Goal: Task Accomplishment & Management: Complete application form

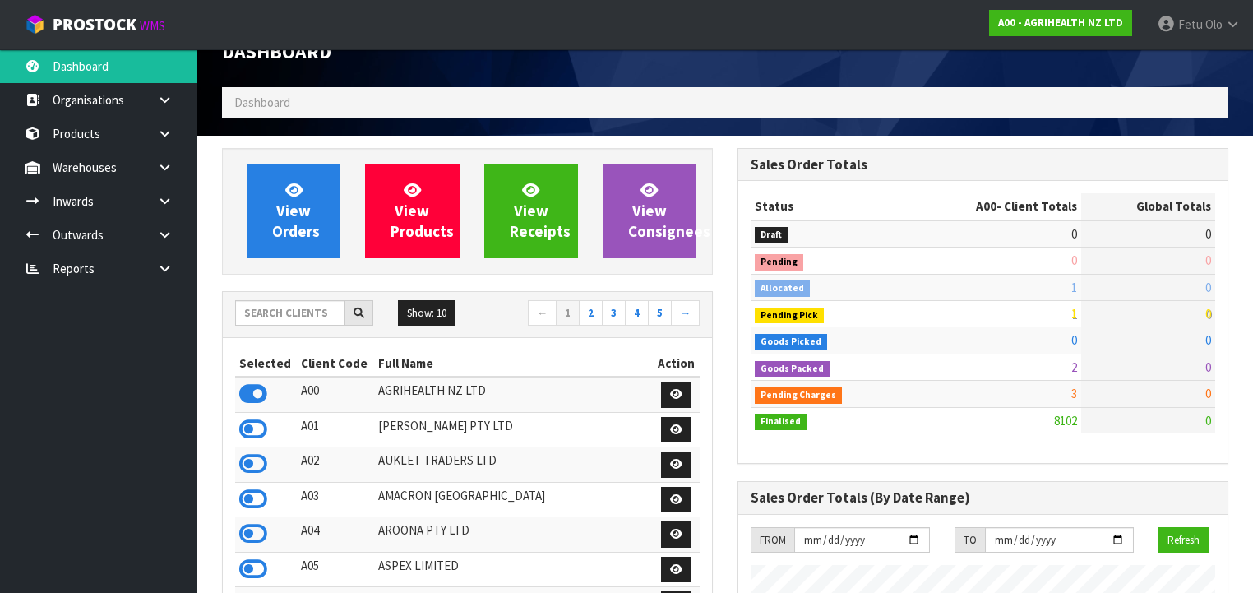
scroll to position [66, 0]
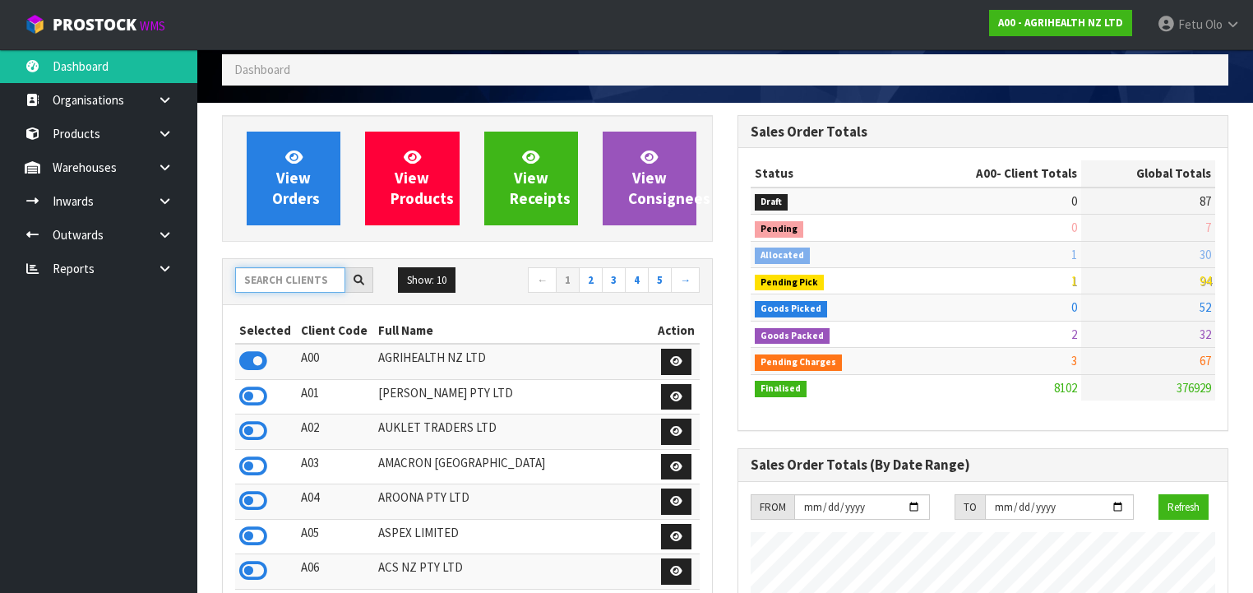
drag, startPoint x: 317, startPoint y: 279, endPoint x: 372, endPoint y: 290, distance: 55.3
click at [316, 279] on input "text" at bounding box center [290, 279] width 110 height 25
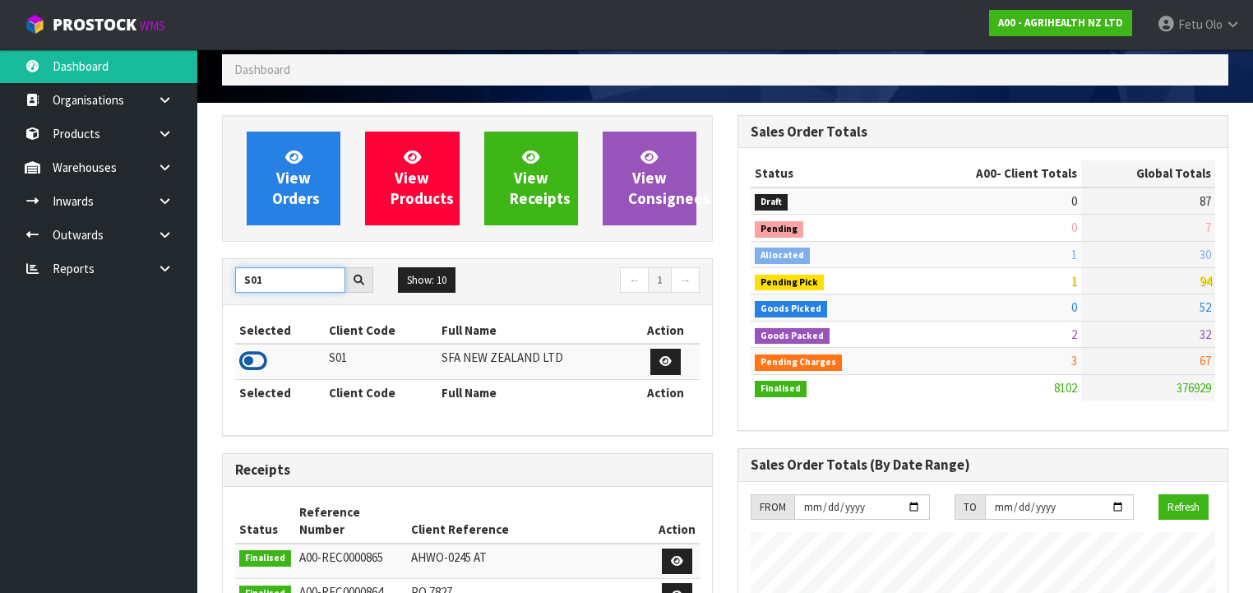
type input "S01"
click at [250, 352] on icon at bounding box center [253, 361] width 28 height 25
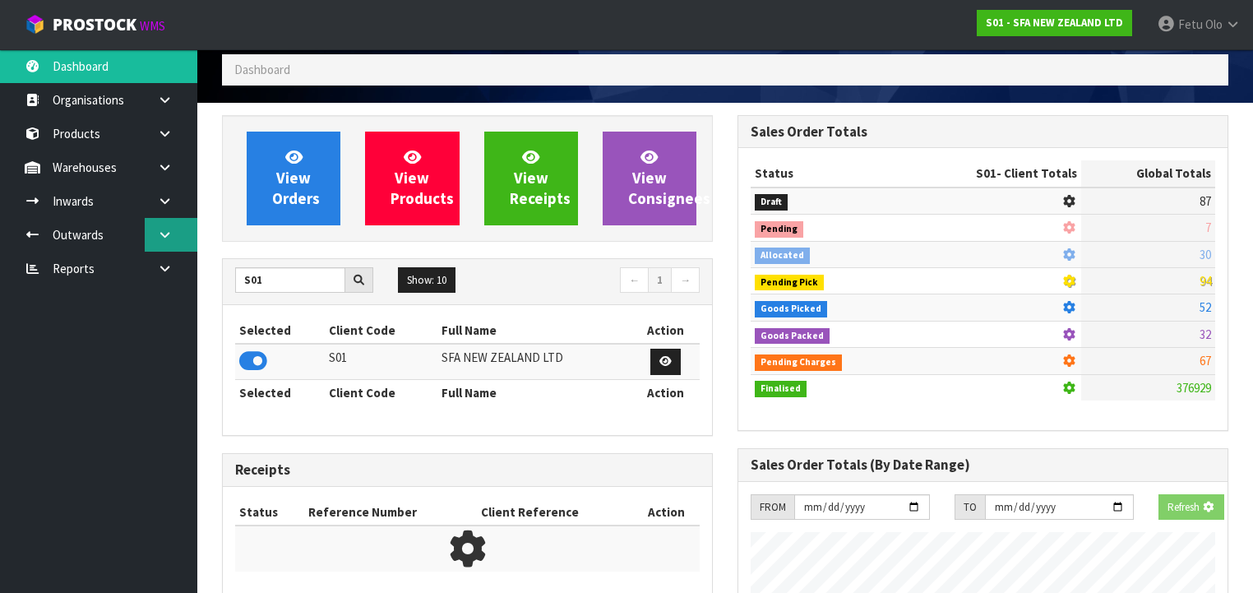
click at [169, 240] on link at bounding box center [171, 235] width 53 height 34
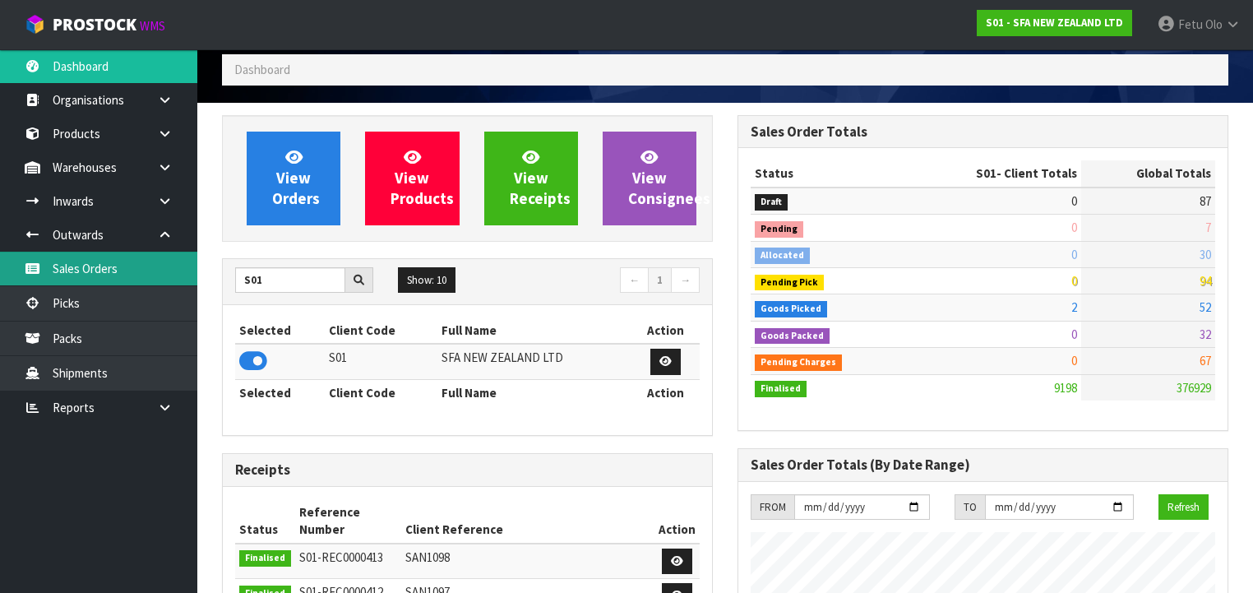
scroll to position [1275, 515]
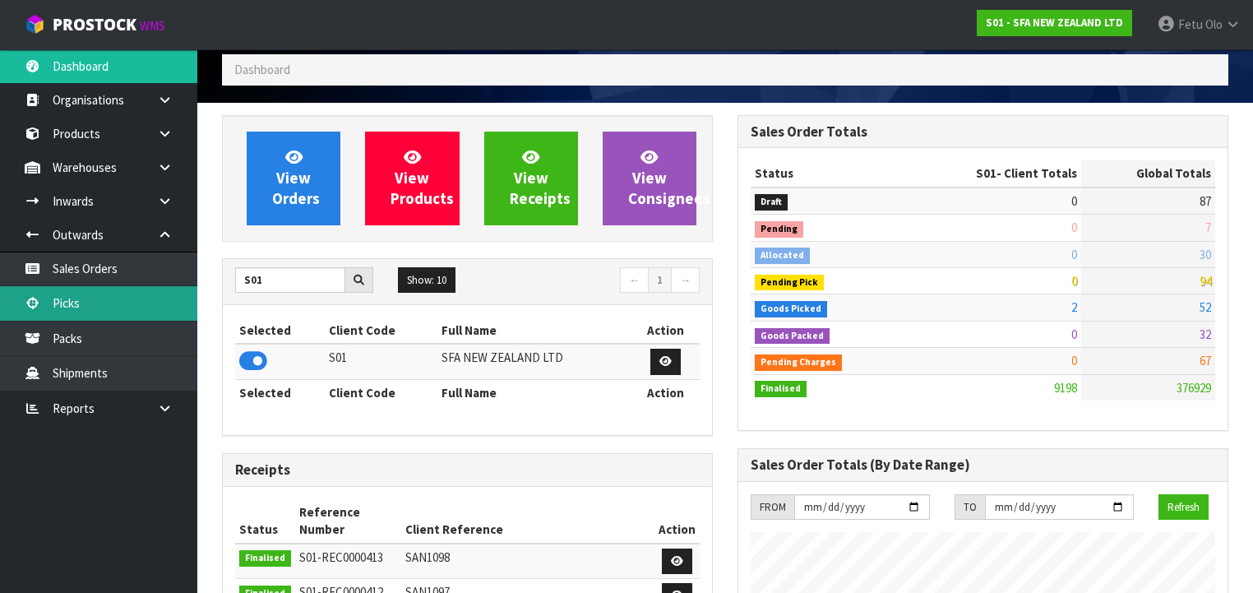
click at [110, 289] on link "Picks" at bounding box center [98, 303] width 197 height 34
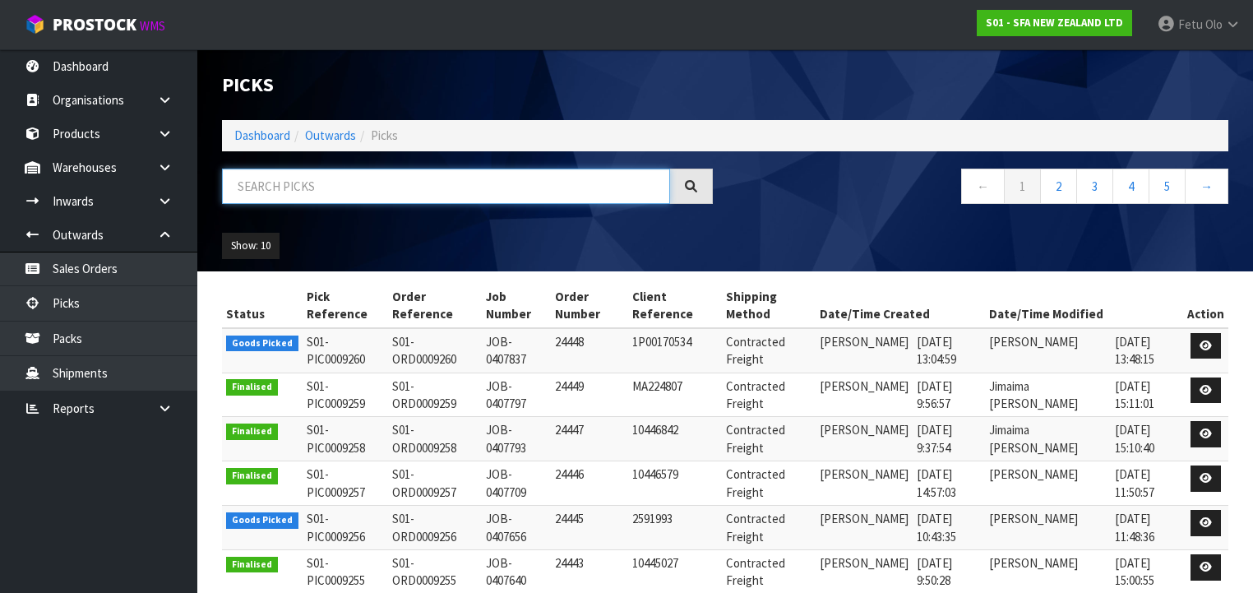
click at [293, 175] on input "text" at bounding box center [446, 186] width 448 height 35
type input "JOB-0407837"
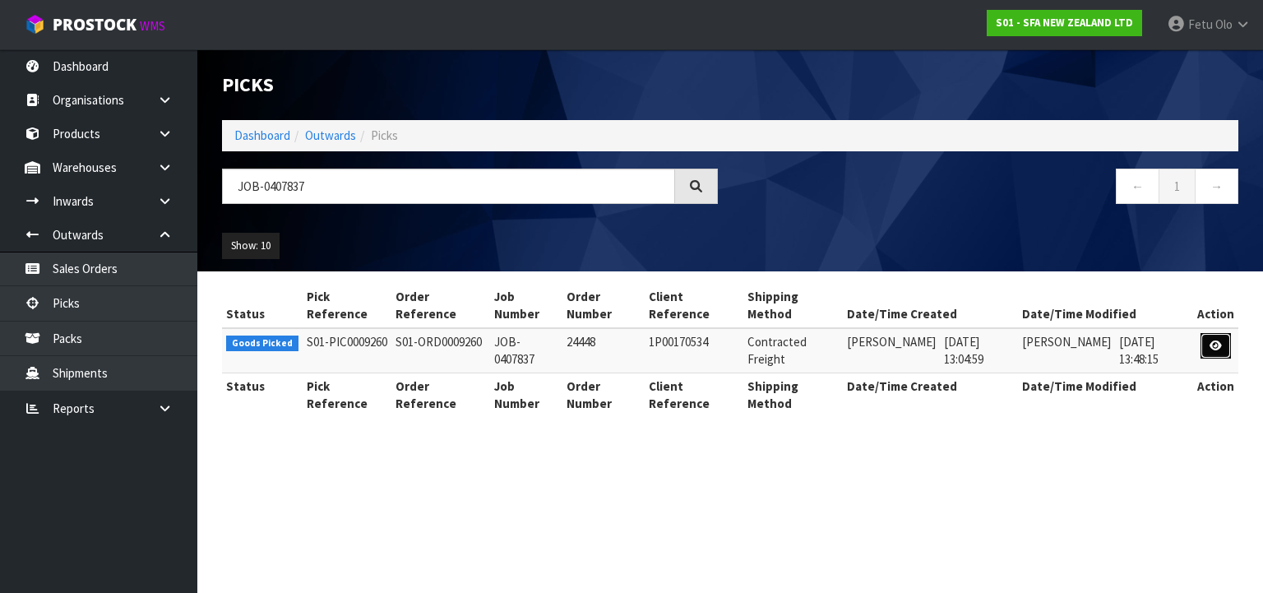
click at [1208, 344] on link at bounding box center [1215, 346] width 30 height 26
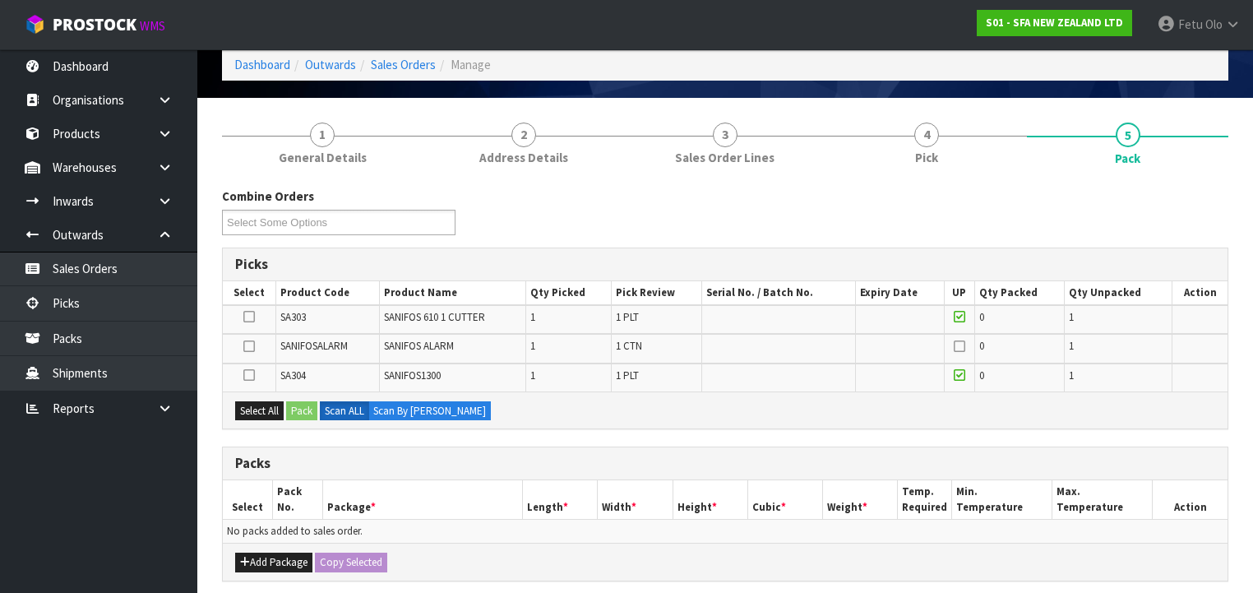
scroll to position [132, 0]
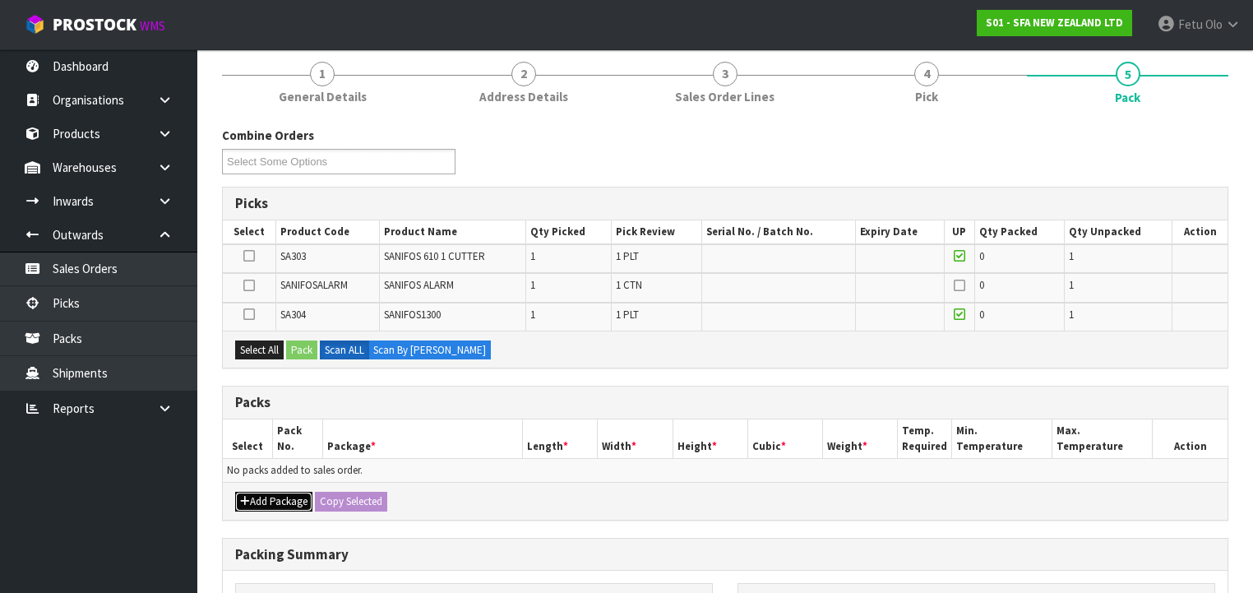
click at [266, 496] on button "Add Package" at bounding box center [273, 502] width 77 height 20
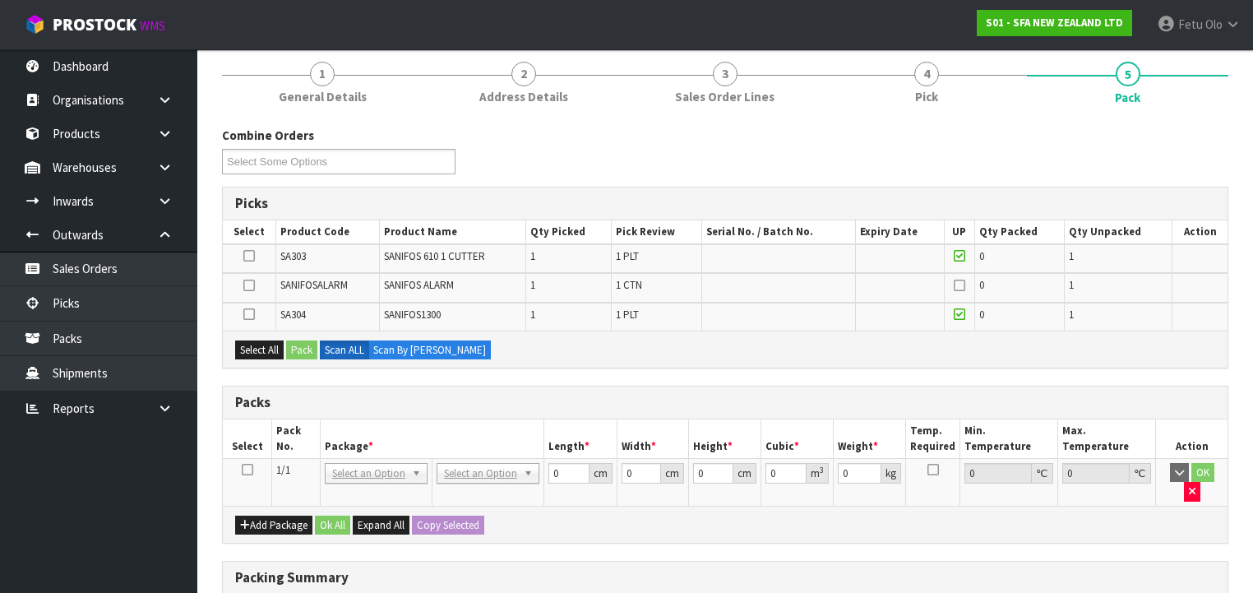
click at [250, 469] on icon at bounding box center [248, 469] width 12 height 1
click at [413, 420] on th "Package *" at bounding box center [433, 438] width 224 height 39
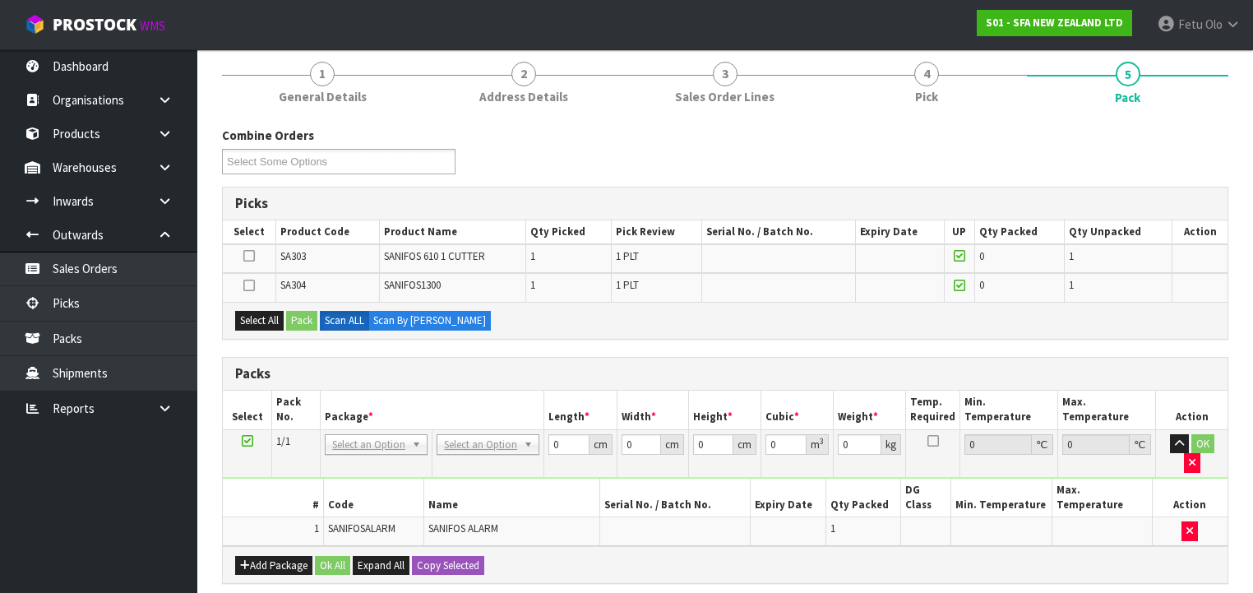
click at [247, 441] on icon at bounding box center [248, 441] width 12 height 1
click at [109, 524] on ul "Dashboard Organisations Clients Consignees Carriers Products Categories Serial …" at bounding box center [98, 320] width 197 height 543
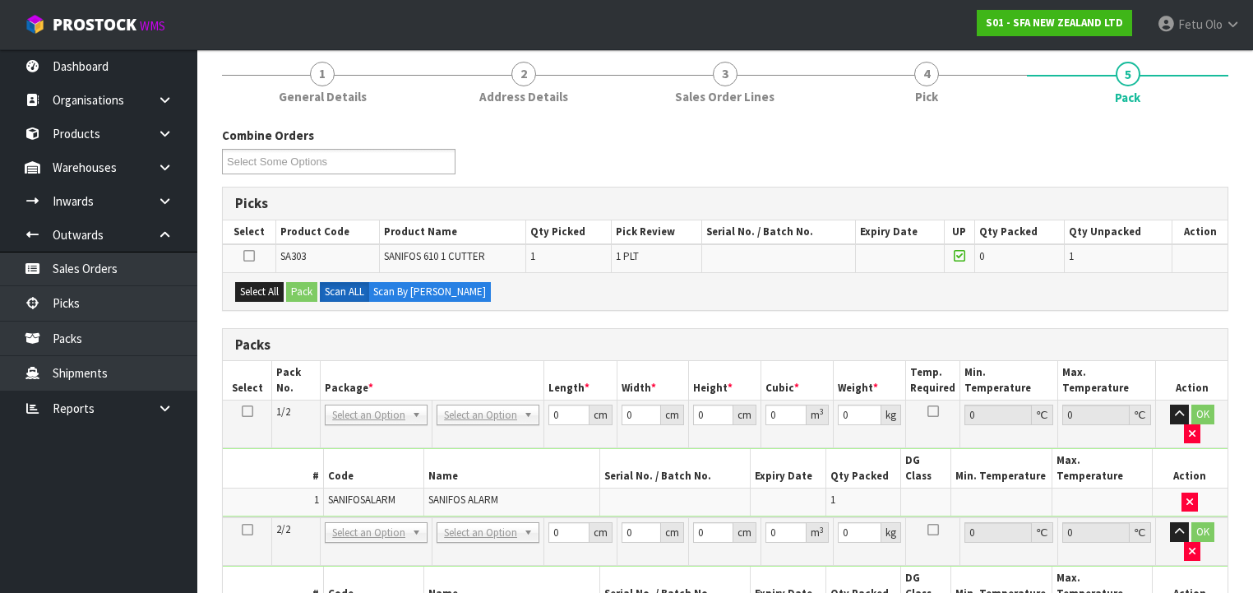
drag, startPoint x: 247, startPoint y: 412, endPoint x: 192, endPoint y: 455, distance: 70.4
click at [247, 412] on icon at bounding box center [248, 411] width 12 height 1
click at [114, 498] on ul "Dashboard Organisations Clients Consignees Carriers Products Categories Serial …" at bounding box center [98, 320] width 197 height 543
click at [266, 292] on button "Select All" at bounding box center [259, 292] width 49 height 20
click at [298, 291] on button "Pack" at bounding box center [301, 292] width 31 height 20
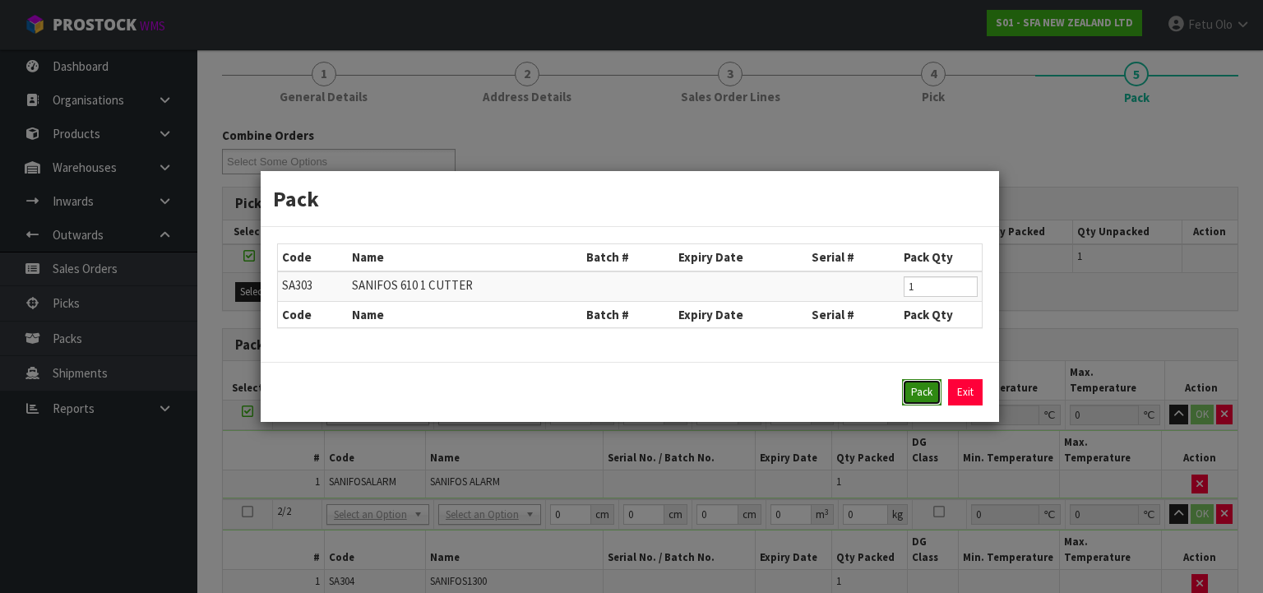
drag, startPoint x: 912, startPoint y: 393, endPoint x: 686, endPoint y: 426, distance: 229.3
click at [912, 392] on button "Pack" at bounding box center [921, 392] width 39 height 26
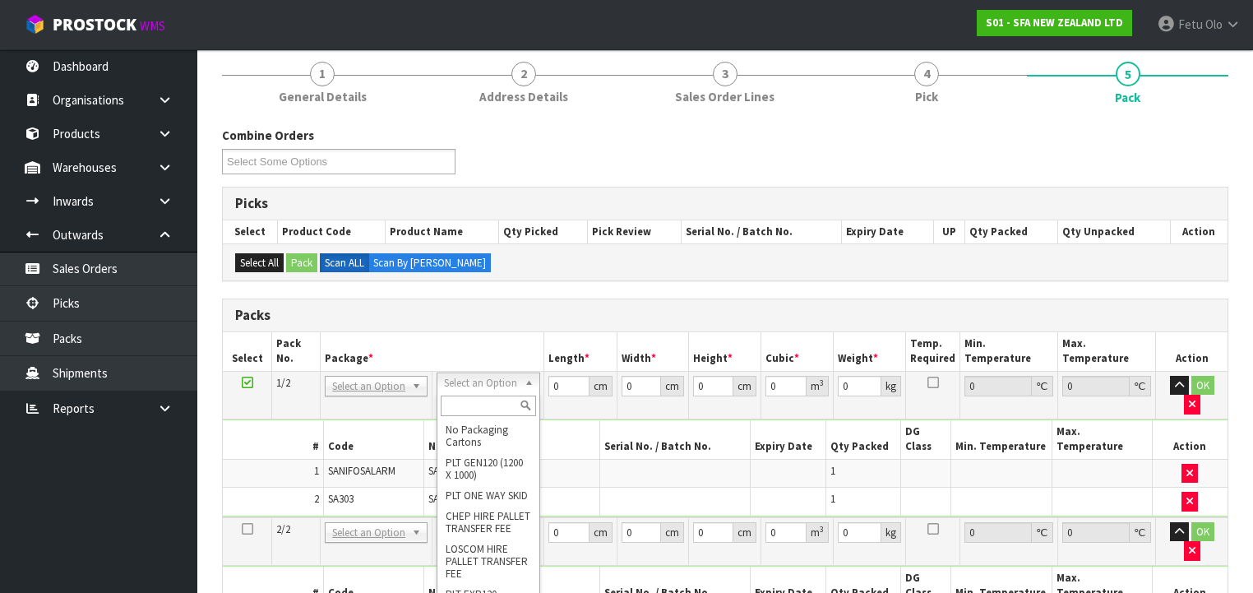
click at [469, 404] on input "text" at bounding box center [488, 405] width 95 height 21
type input "Y"
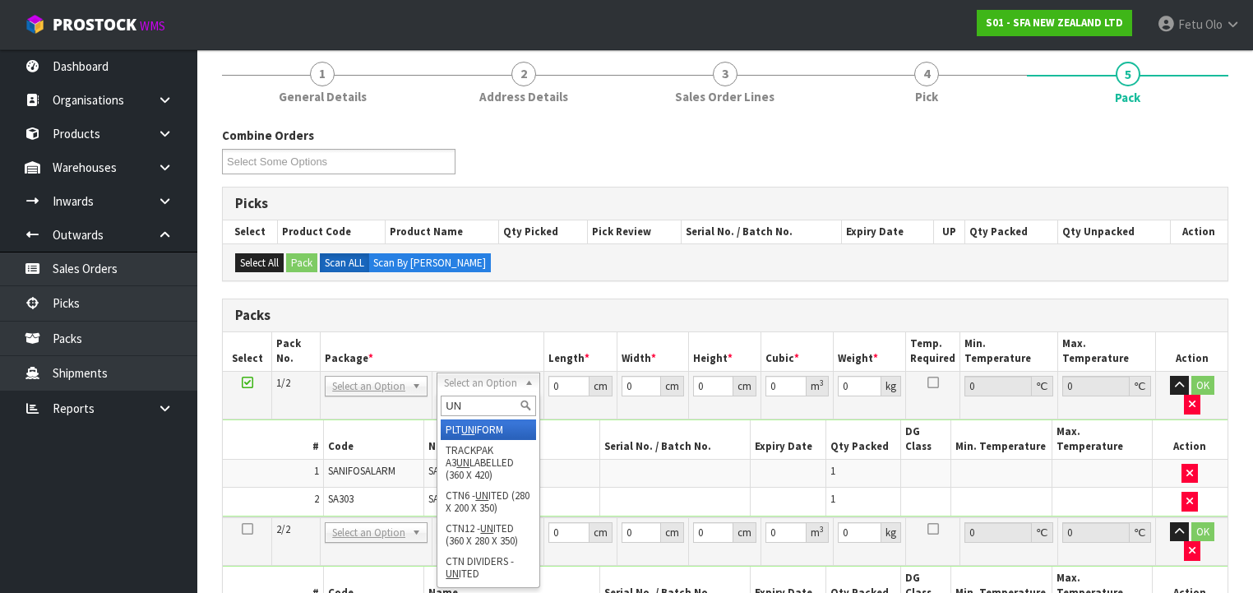
type input "UN"
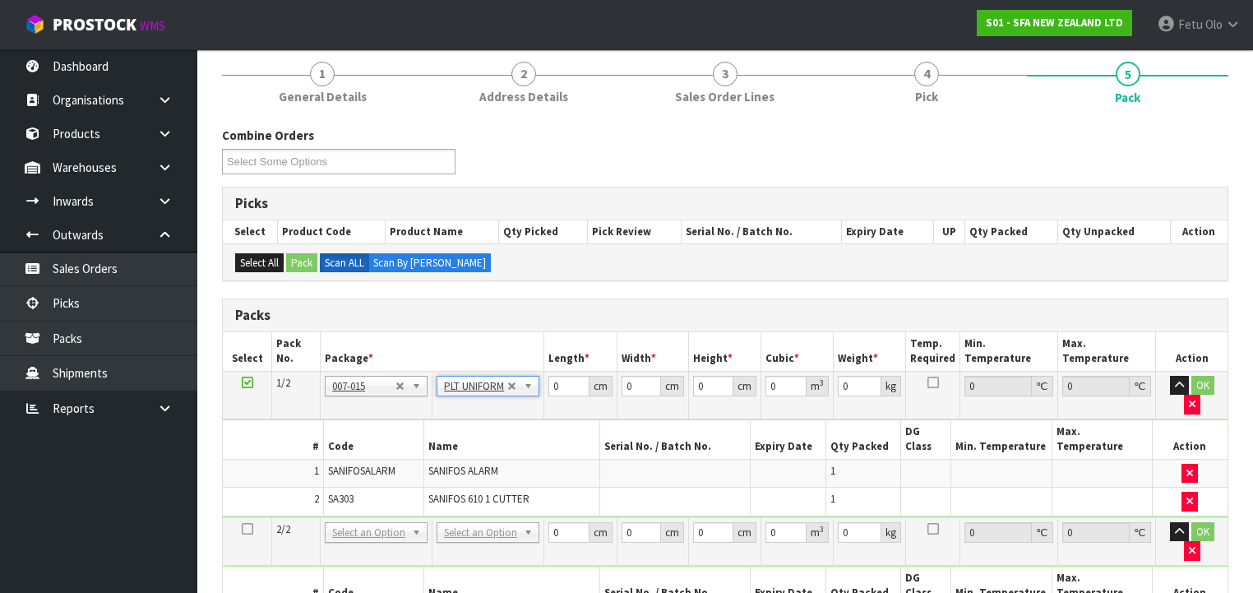
type input "84.4"
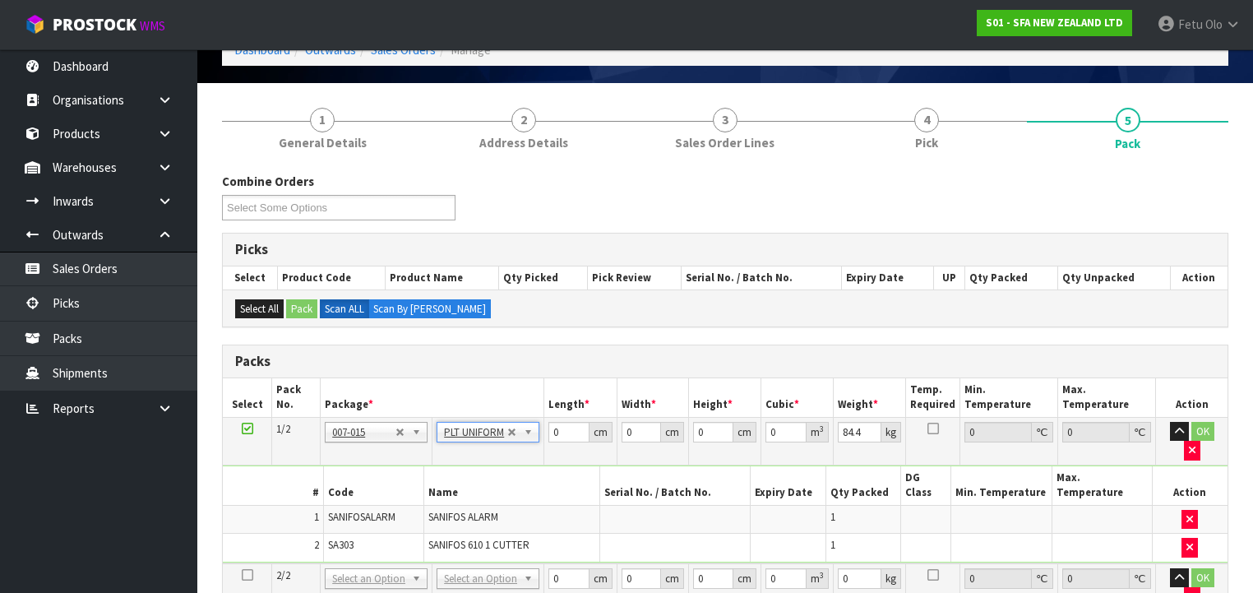
scroll to position [66, 0]
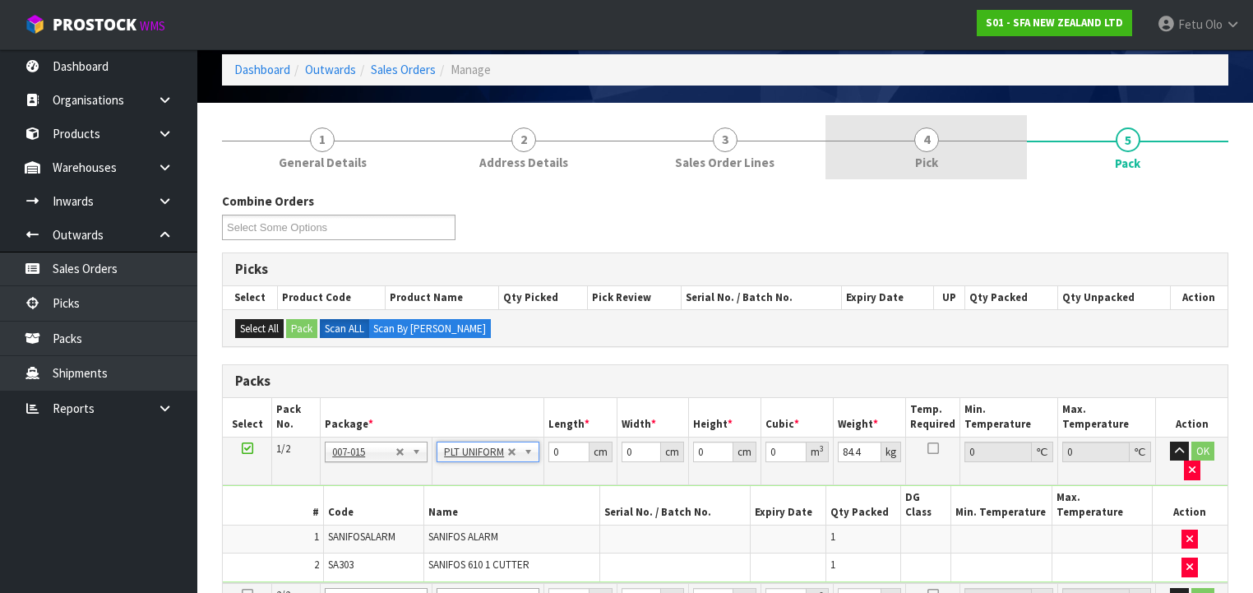
click at [909, 169] on link "4 Pick" at bounding box center [925, 147] width 201 height 65
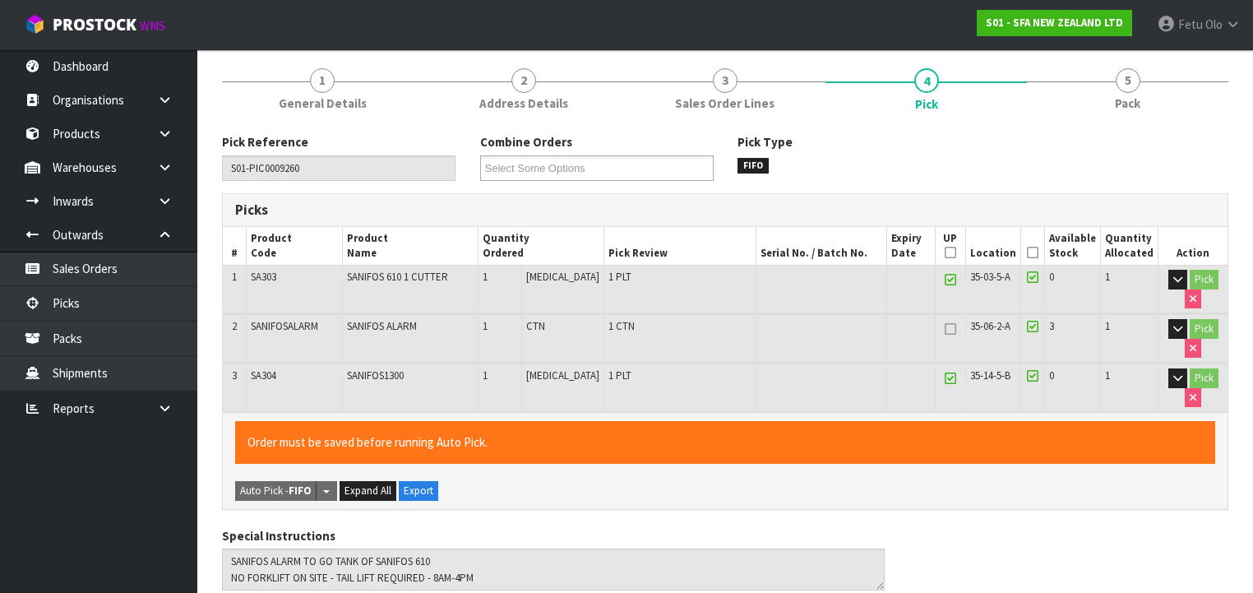
scroll to position [132, 0]
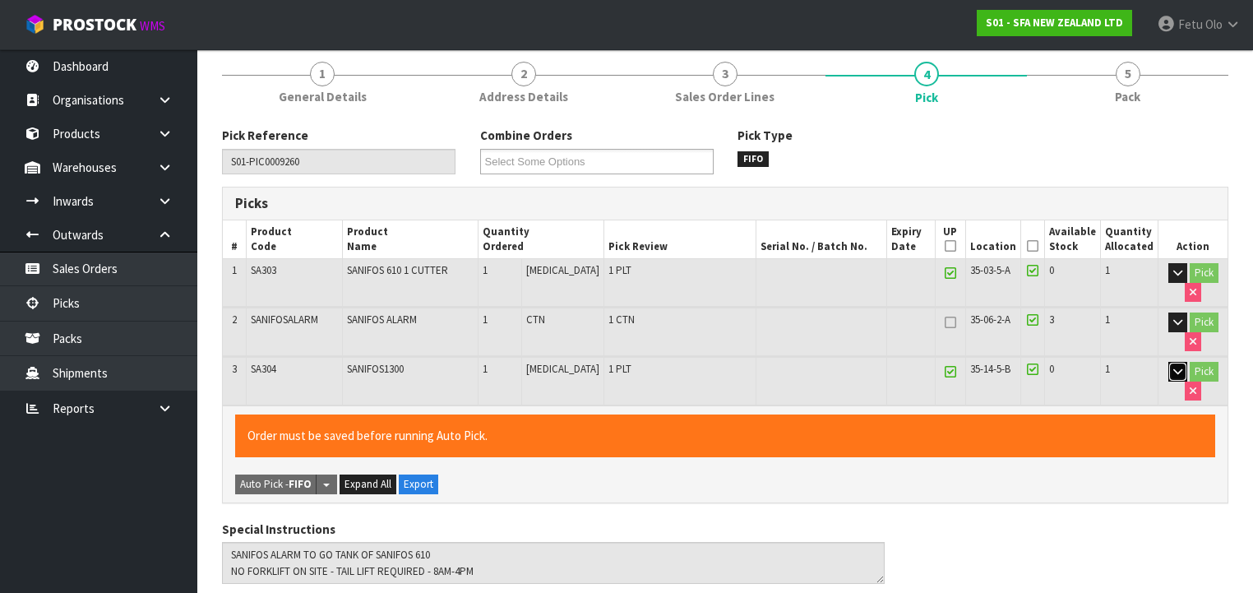
click at [1168, 372] on button "button" at bounding box center [1177, 372] width 19 height 20
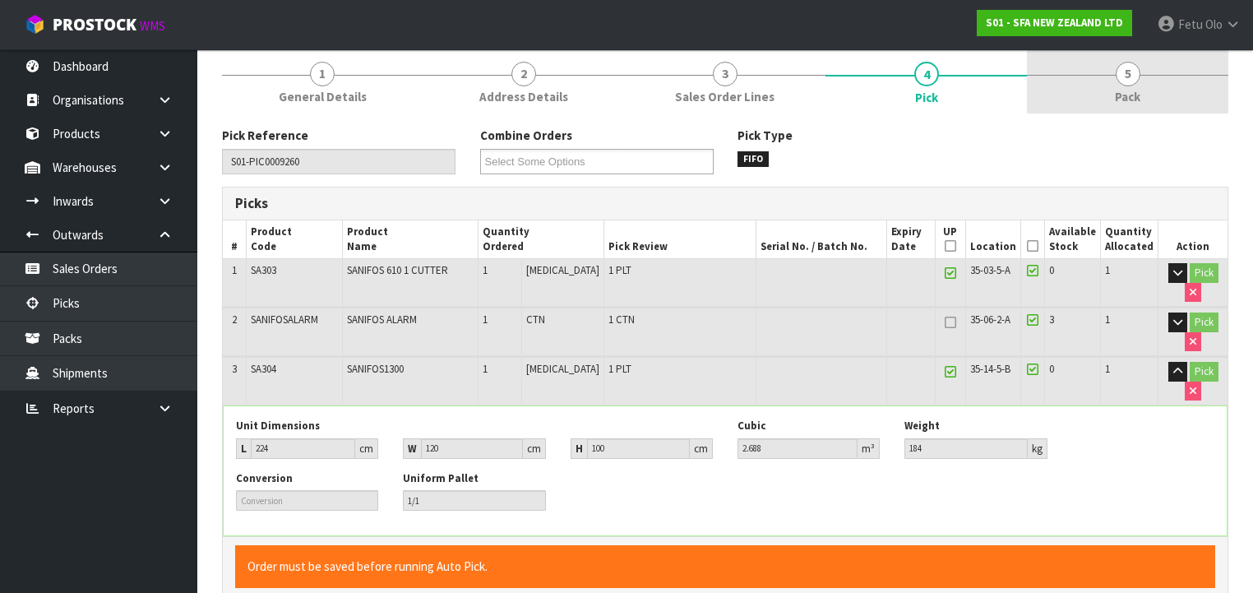
click at [1112, 112] on link "5 Pack" at bounding box center [1127, 81] width 201 height 65
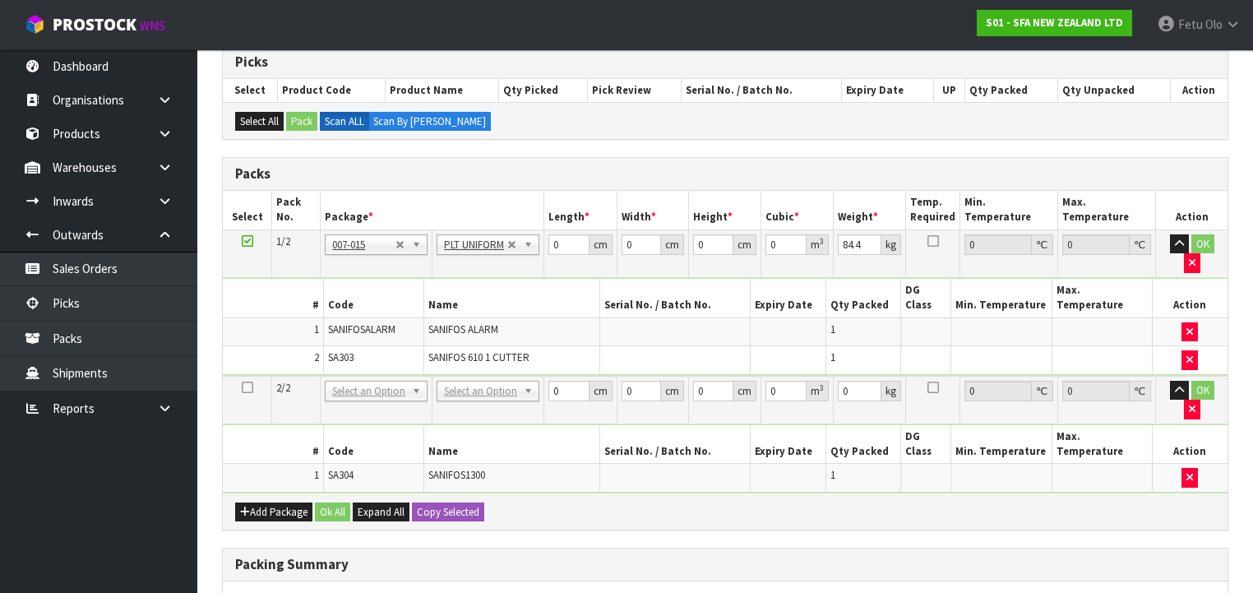
scroll to position [316, 0]
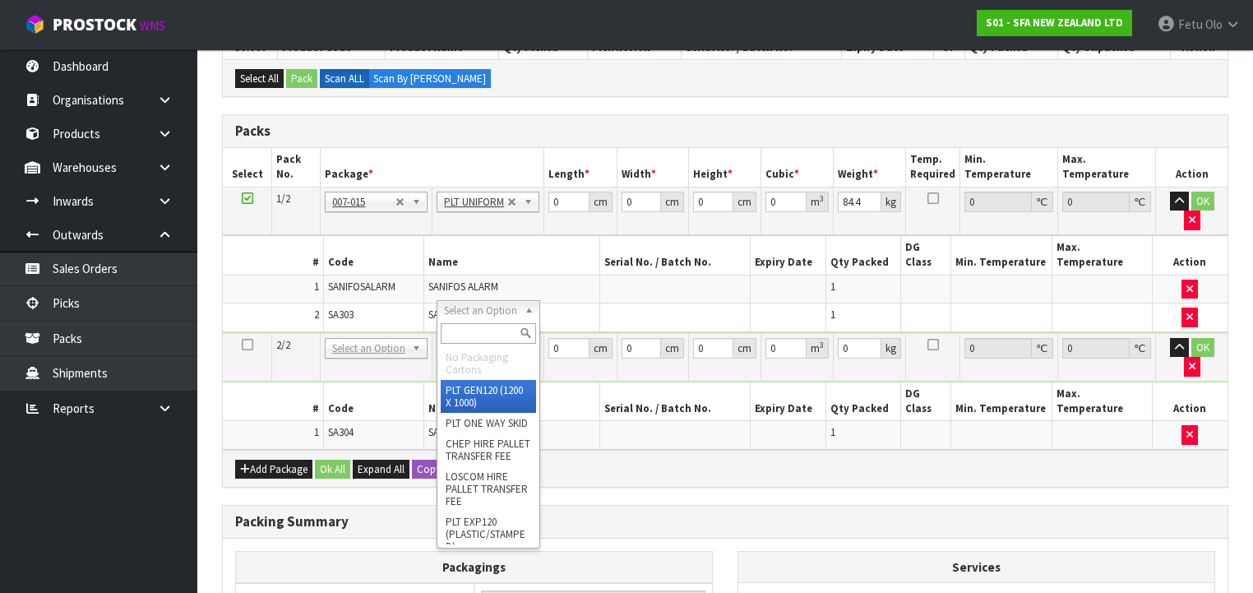
click at [468, 329] on input "text" at bounding box center [488, 333] width 95 height 21
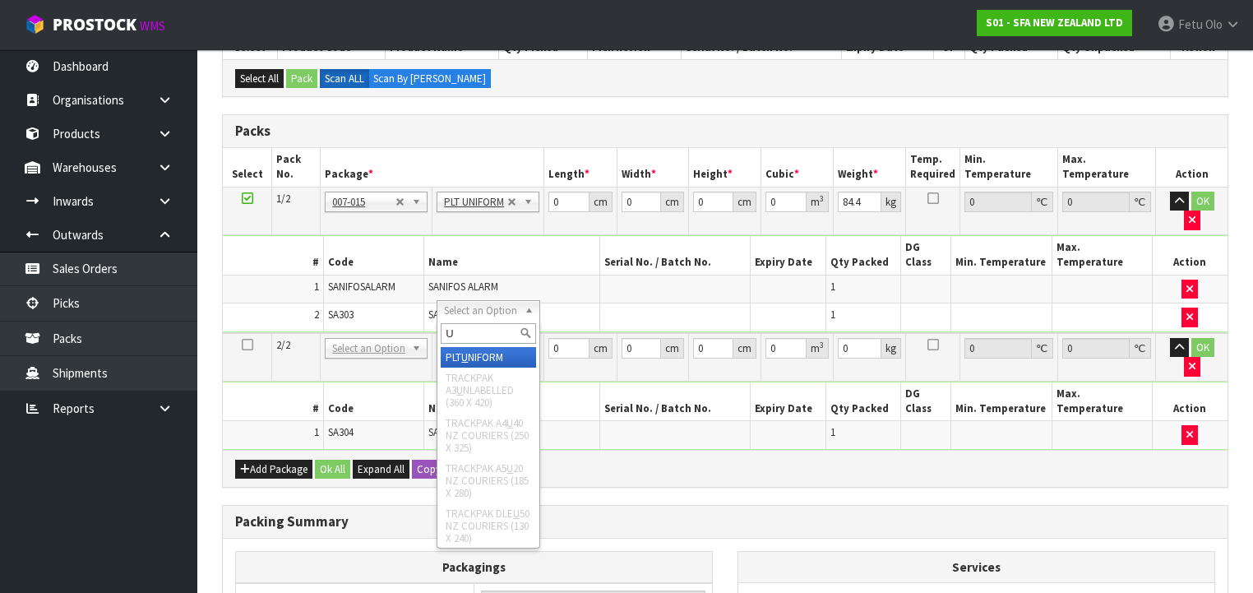
type input "U"
type input "2"
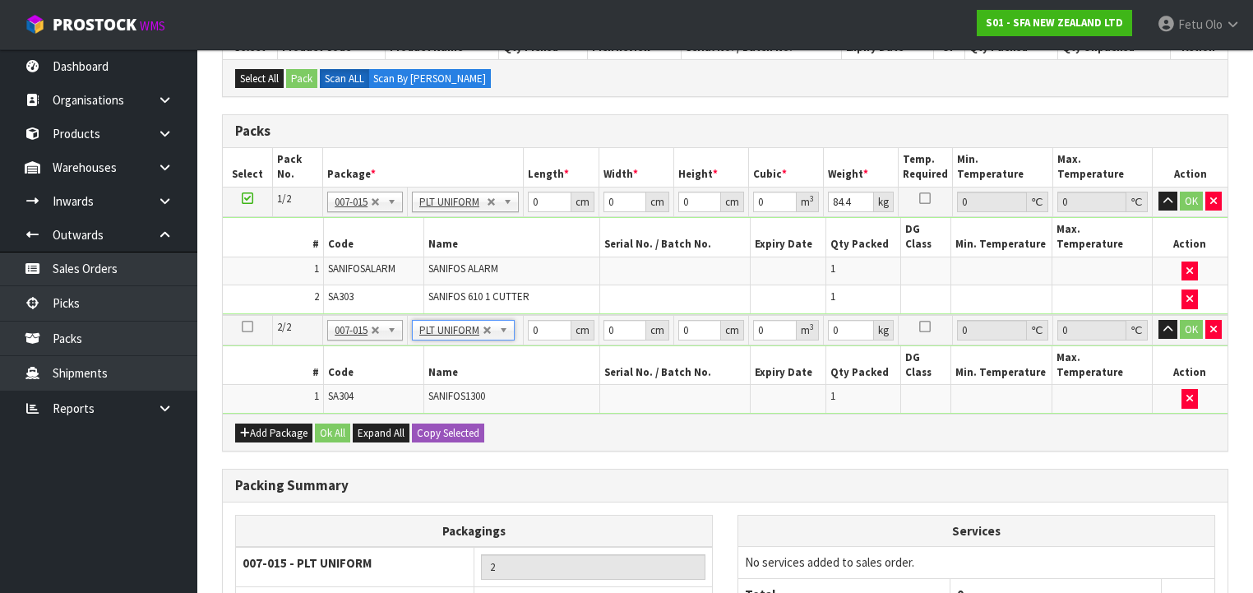
type input "184"
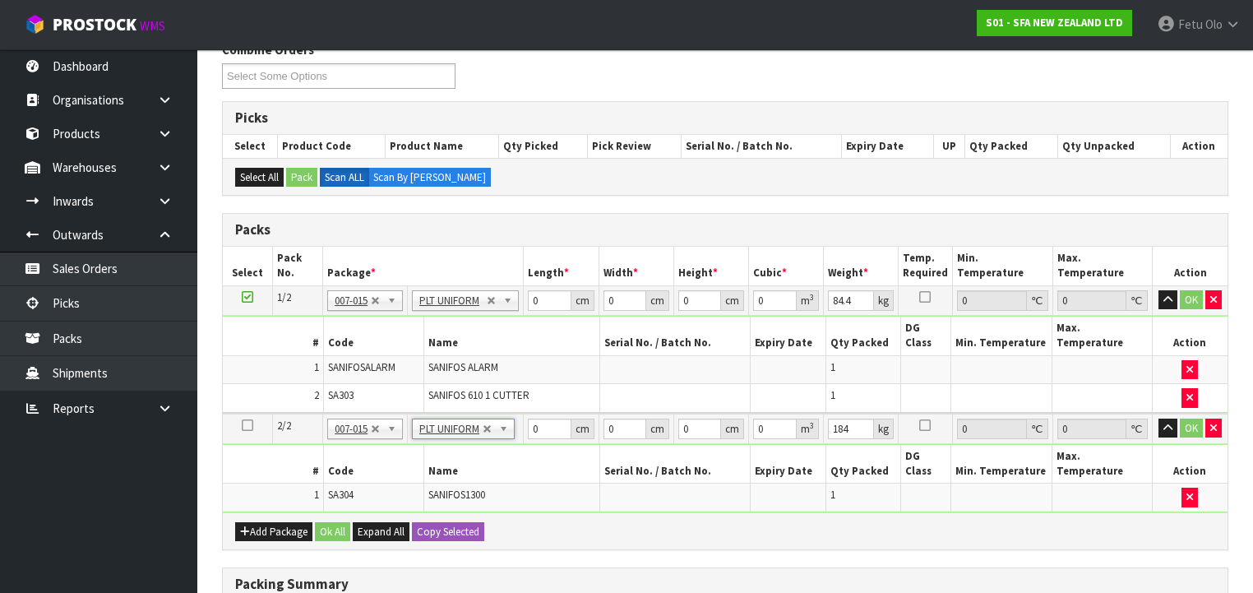
scroll to position [184, 0]
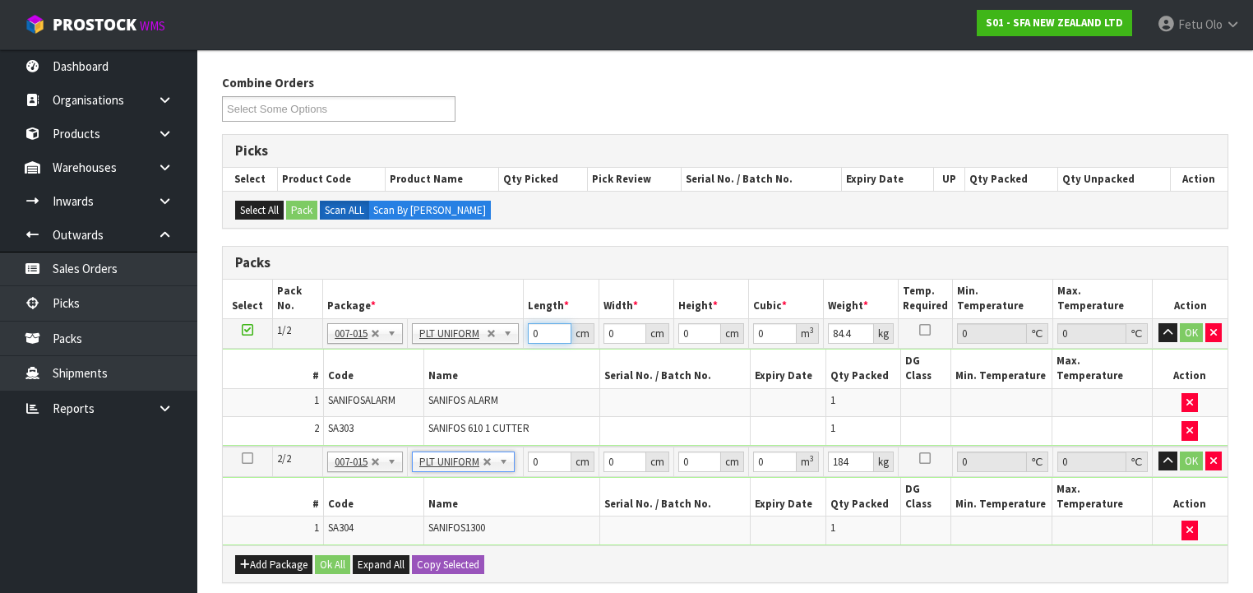
click at [546, 339] on input "0" at bounding box center [549, 333] width 43 height 21
type input "120"
type input "100"
type input "1"
type input "0.012"
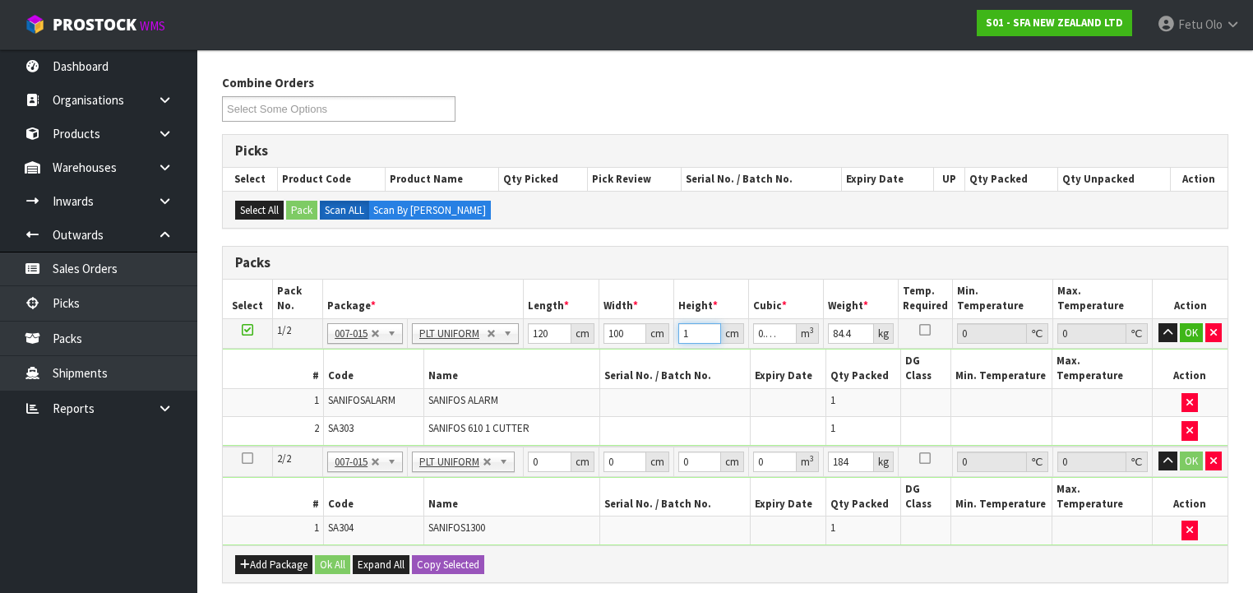
type input "11"
type input "0.132"
type input "115"
type input "1.38"
type input "115"
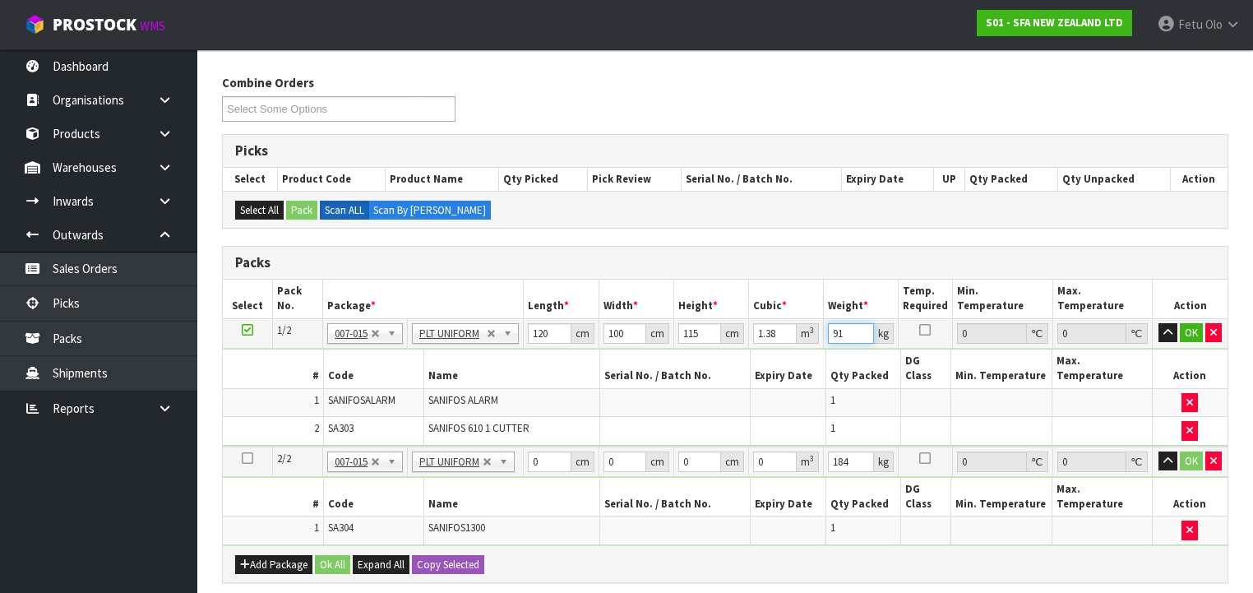
type input "91"
click at [544, 451] on input "0" at bounding box center [549, 461] width 43 height 21
type input "122"
type input "101"
type input "2"
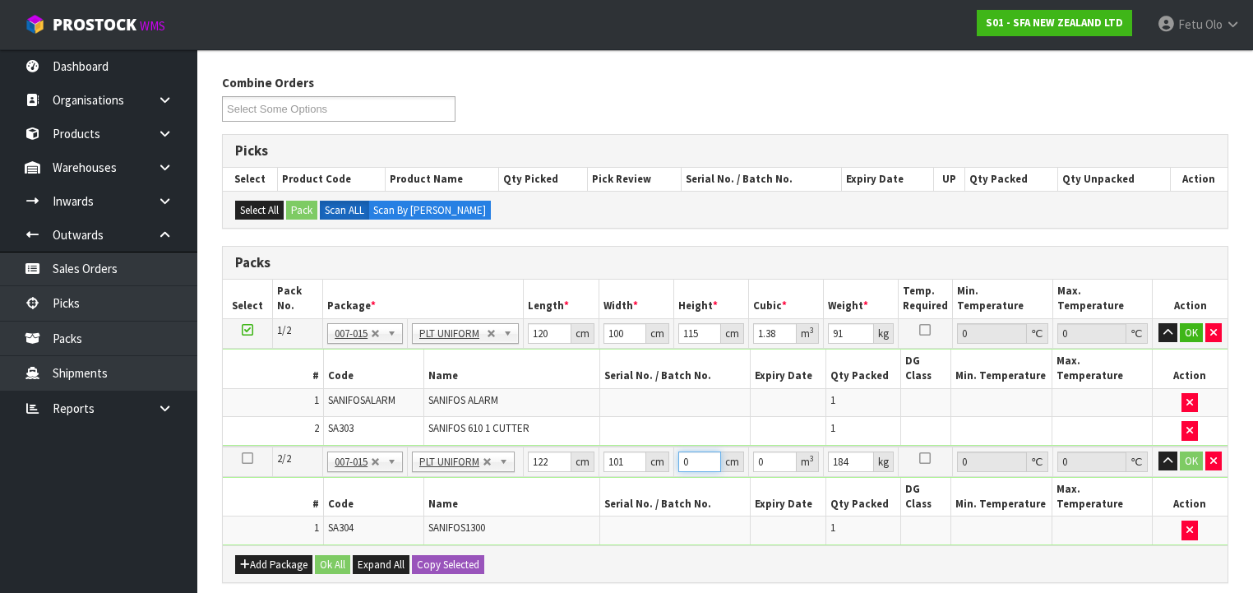
type input "0.024644"
type input "22"
type input "0.271084"
type input "224"
type input "2.760128"
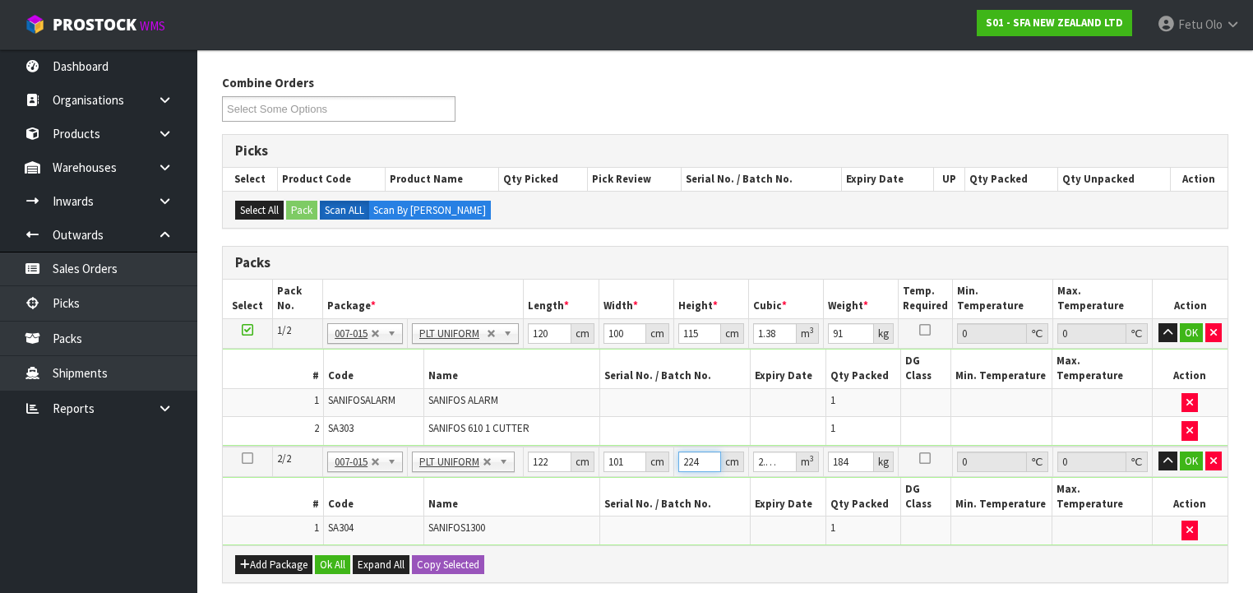
type input "224"
type input "176"
click at [1187, 329] on button "OK" at bounding box center [1191, 333] width 23 height 20
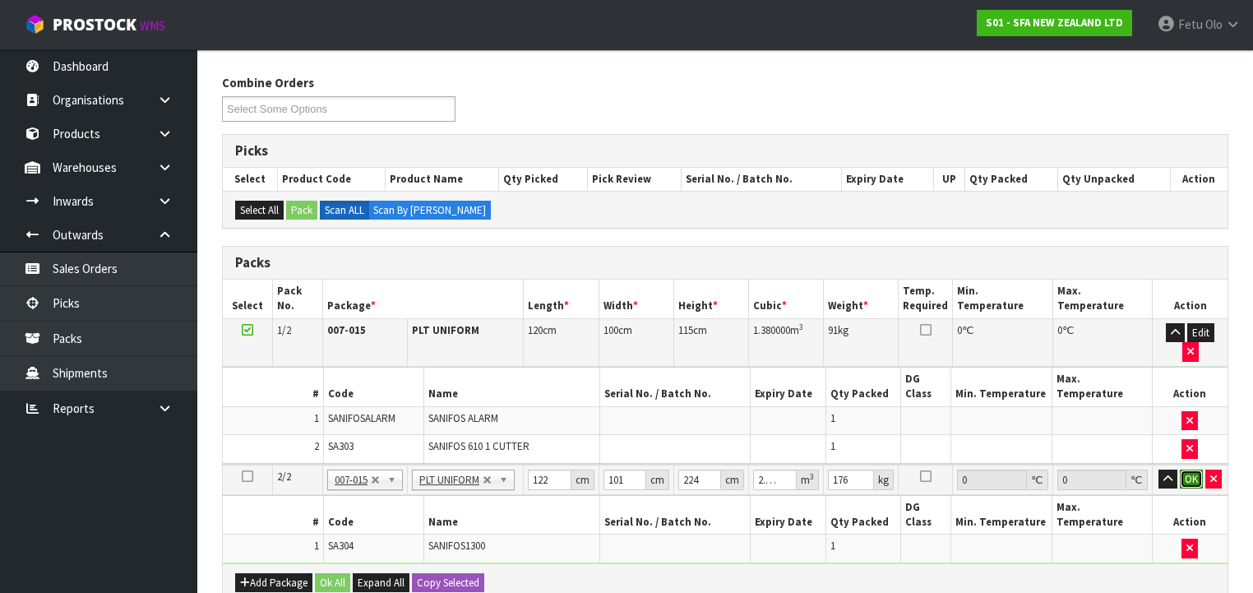
click at [1189, 469] on button "OK" at bounding box center [1191, 479] width 23 height 20
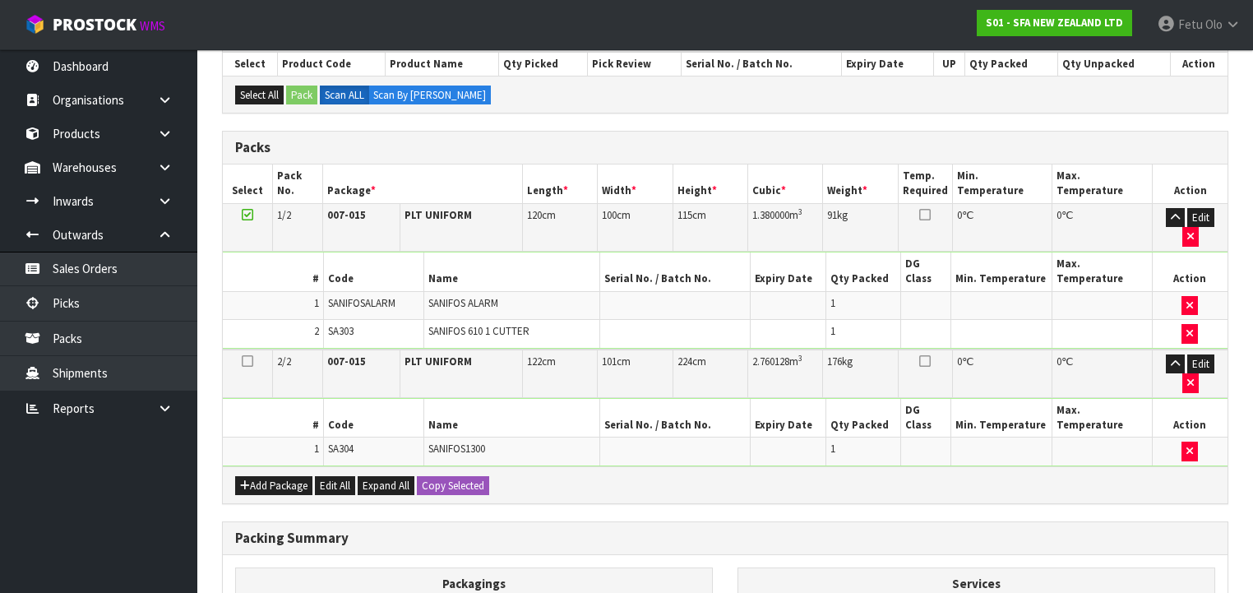
scroll to position [444, 0]
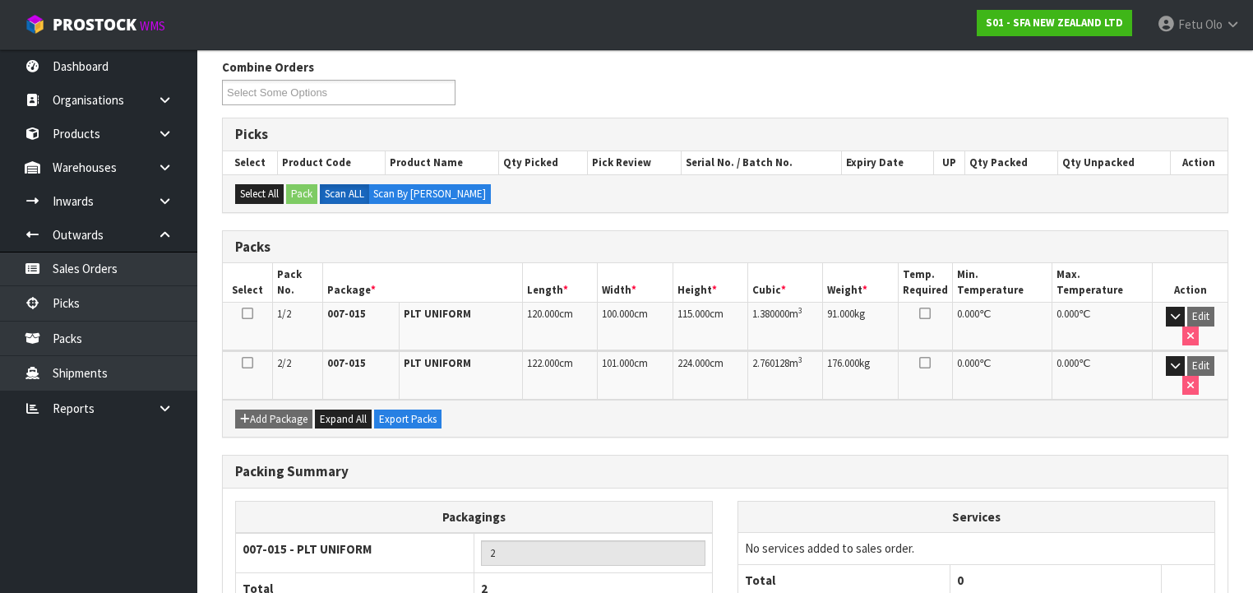
scroll to position [335, 0]
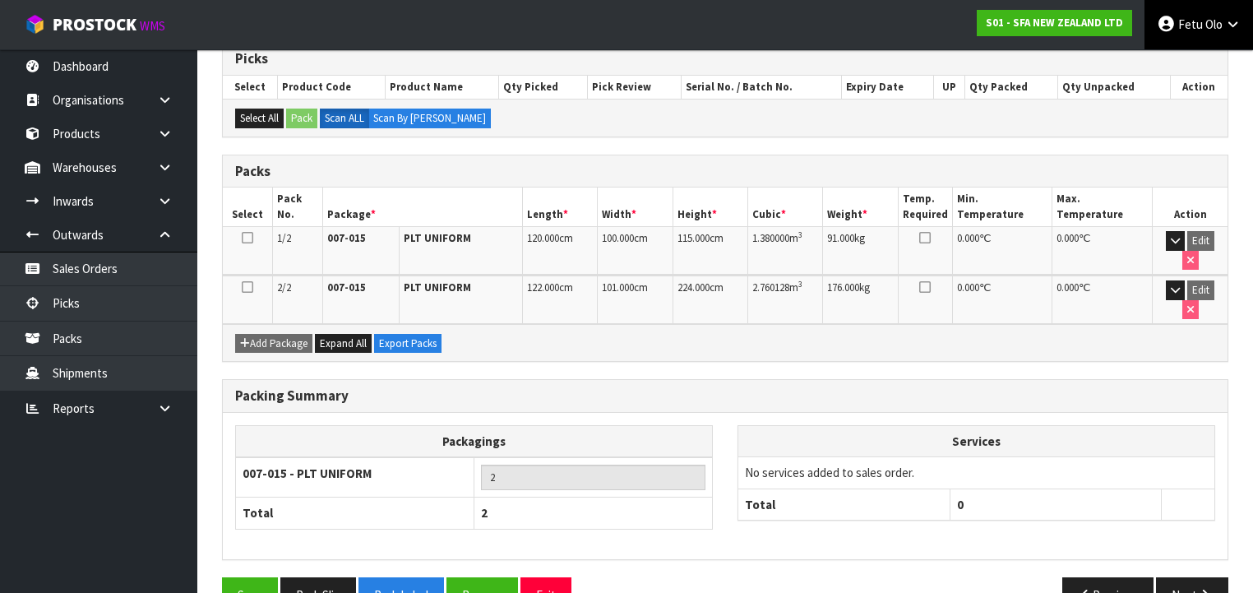
click at [1212, 26] on span "Olo" at bounding box center [1213, 24] width 17 height 16
click at [1194, 59] on link "Logout" at bounding box center [1187, 65] width 130 height 22
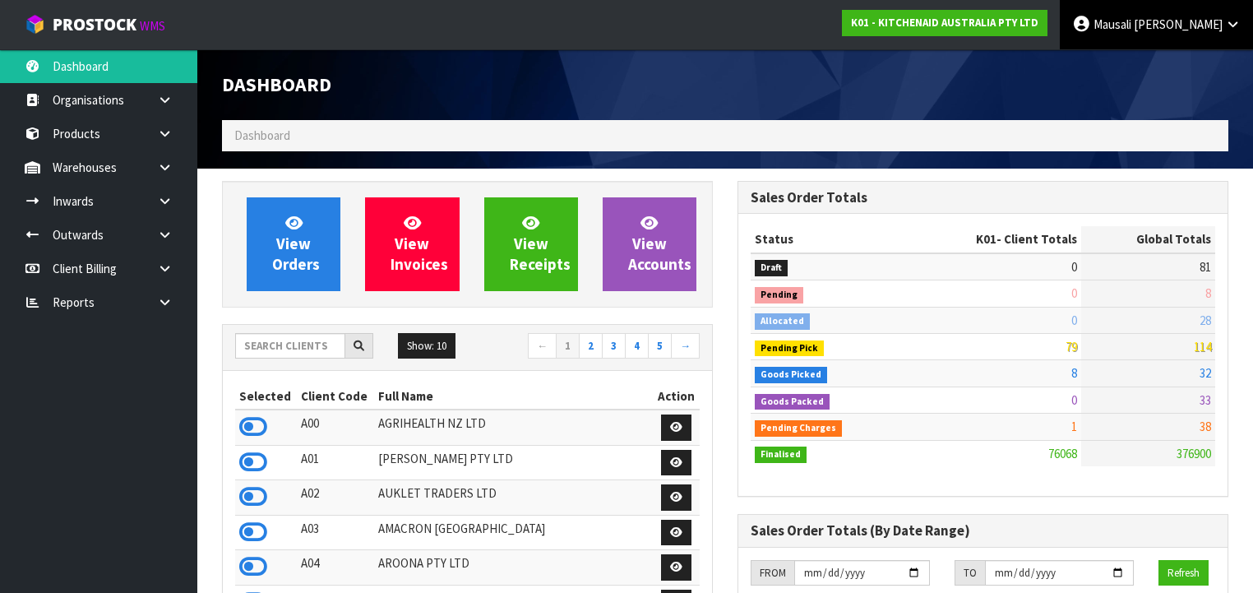
scroll to position [1240, 515]
click at [1131, 19] on span "Mausali" at bounding box center [1112, 24] width 38 height 16
click at [1188, 66] on link "Logout" at bounding box center [1187, 65] width 130 height 22
